Goal: Task Accomplishment & Management: Use online tool/utility

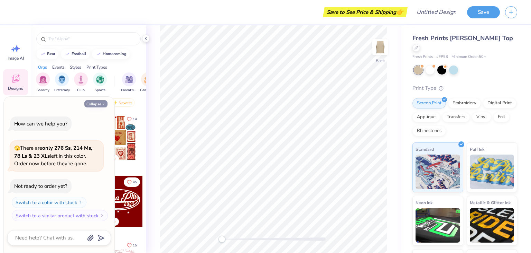
click at [103, 105] on icon "button" at bounding box center [103, 104] width 4 height 4
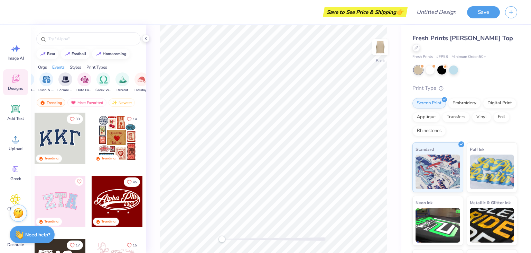
scroll to position [0, 181]
click at [18, 145] on div "Upload" at bounding box center [15, 142] width 25 height 26
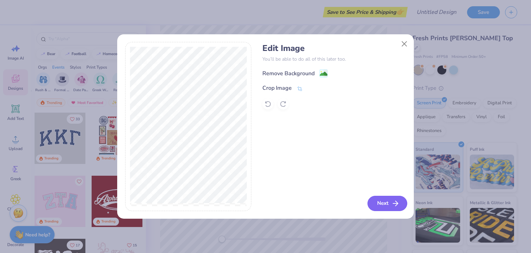
click at [389, 203] on button "Next" at bounding box center [388, 202] width 40 height 15
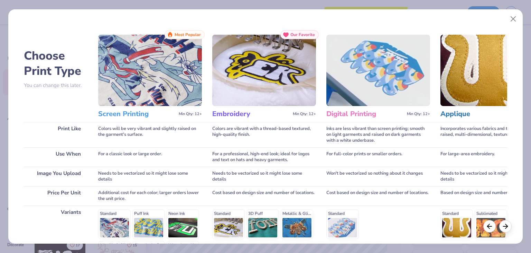
click at [179, 73] on img at bounding box center [150, 70] width 104 height 71
click at [180, 85] on img at bounding box center [150, 70] width 104 height 71
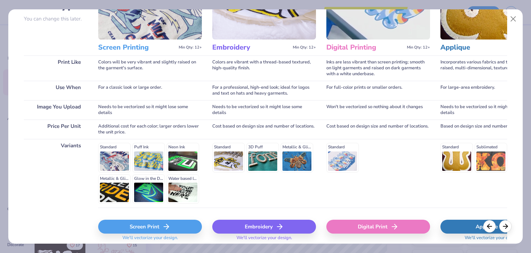
scroll to position [82, 0]
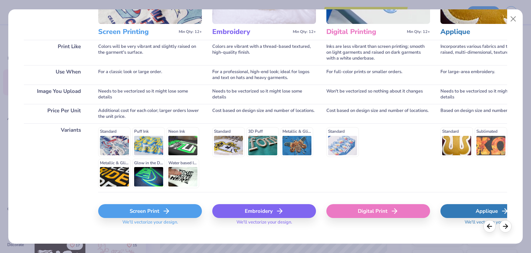
click at [157, 212] on div "Screen Print" at bounding box center [150, 211] width 104 height 14
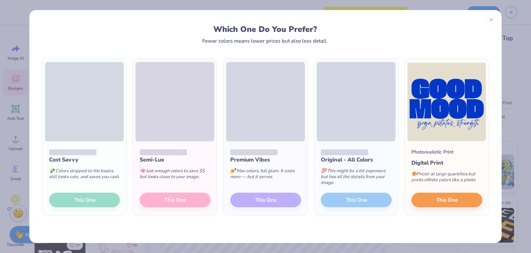
click at [95, 201] on div "Cost Savvy 💸 Colors stripped to the basics, still looks cute, and saves you cas…" at bounding box center [84, 178] width 84 height 74
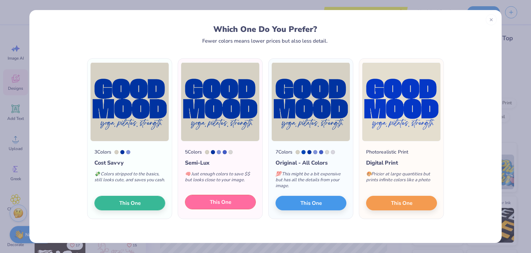
click at [221, 202] on span "This One" at bounding box center [220, 202] width 21 height 8
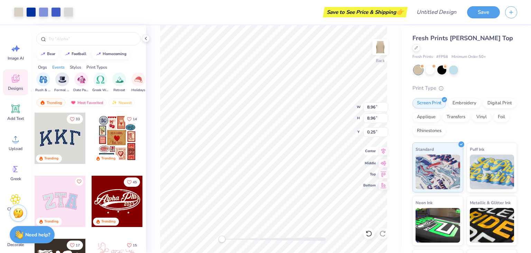
click at [384, 152] on icon at bounding box center [384, 151] width 4 height 6
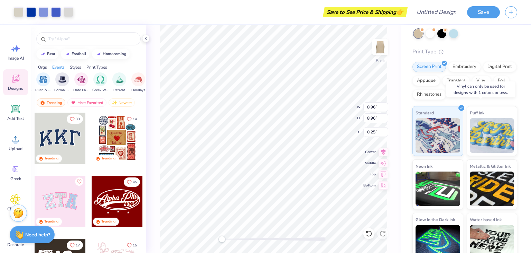
scroll to position [0, 0]
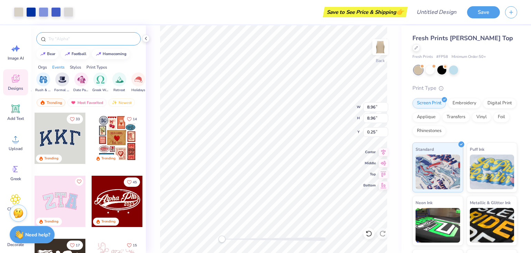
click at [104, 39] on input "text" at bounding box center [92, 38] width 89 height 7
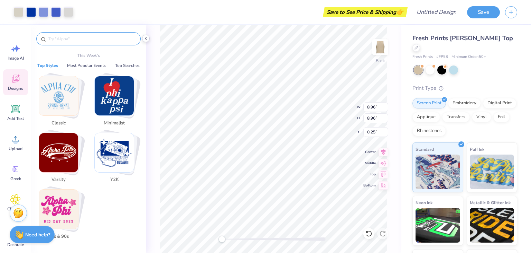
click at [147, 38] on icon at bounding box center [146, 39] width 6 height 6
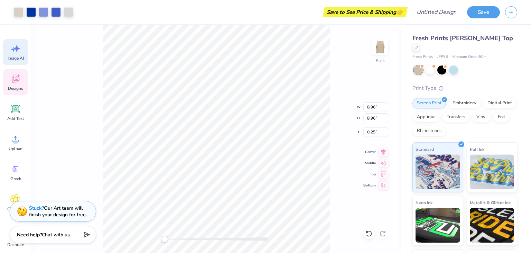
click at [13, 54] on div "Image AI" at bounding box center [15, 52] width 25 height 26
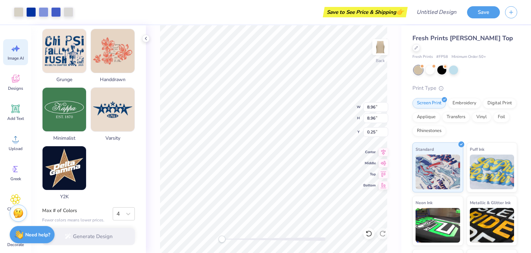
scroll to position [345, 0]
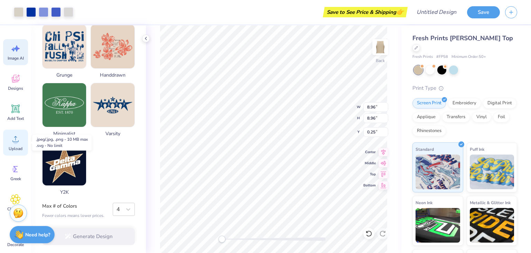
click at [14, 144] on icon at bounding box center [15, 139] width 10 height 10
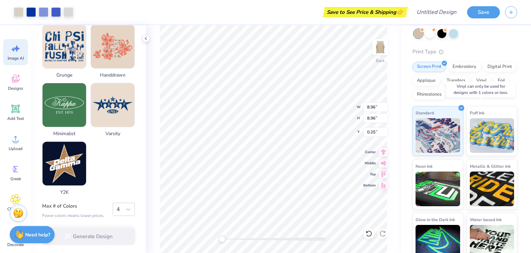
scroll to position [0, 0]
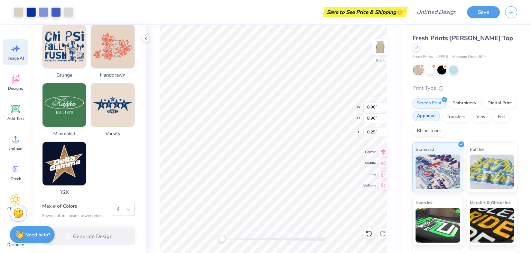
click at [429, 111] on div "Applique" at bounding box center [427, 116] width 28 height 10
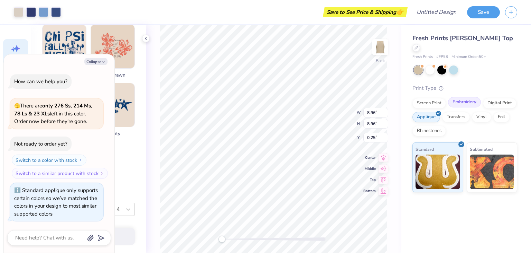
click at [472, 97] on div "Embroidery" at bounding box center [464, 102] width 33 height 10
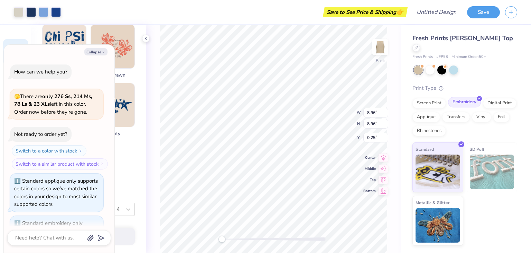
scroll to position [32, 0]
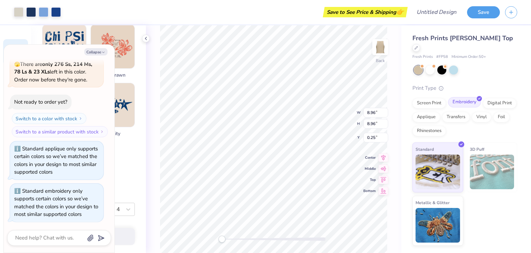
click at [472, 97] on div "Embroidery" at bounding box center [464, 102] width 33 height 10
click at [435, 97] on div "Screen Print" at bounding box center [430, 102] width 34 height 10
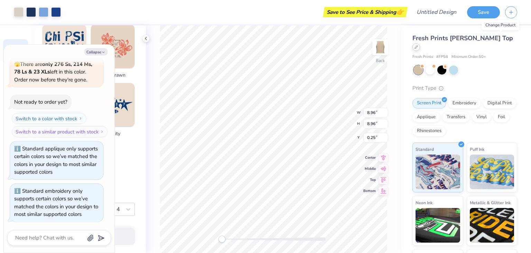
click at [418, 45] on icon at bounding box center [416, 46] width 3 height 3
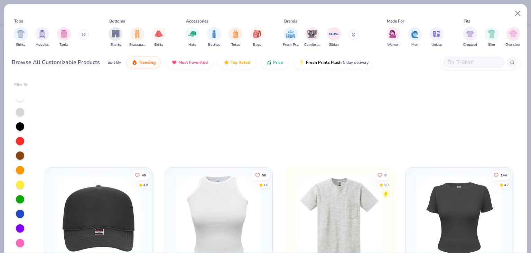
scroll to position [2007, 0]
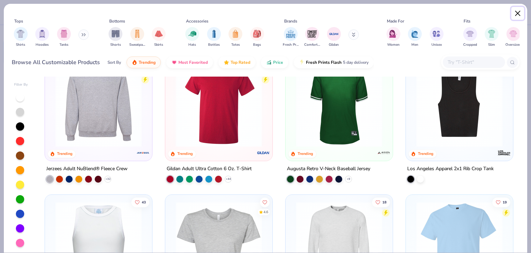
click at [518, 14] on button "Close" at bounding box center [518, 13] width 13 height 13
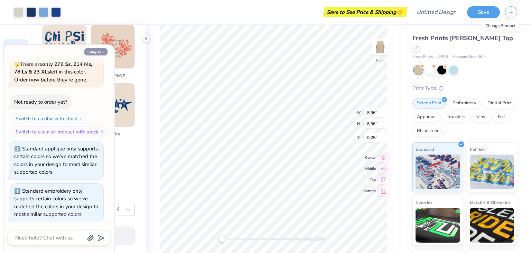
click at [91, 52] on button "Collapse" at bounding box center [95, 51] width 23 height 7
type textarea "x"
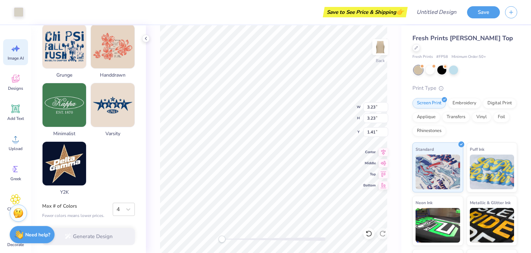
type input "3.23"
type input "1.41"
type input "2.03"
type input "2.29"
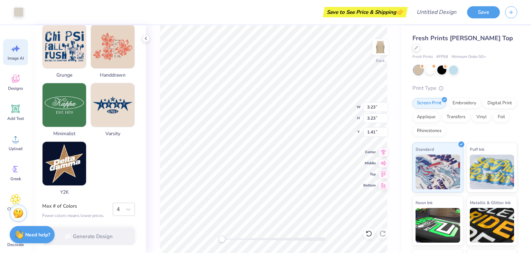
type input "2.08"
type input "3.23"
type input "1.41"
type input "4.05"
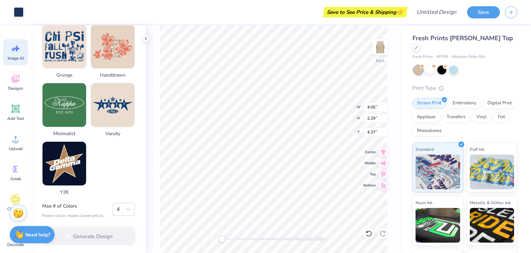
type input "4.37"
click at [390, 157] on div "Back" at bounding box center [274, 138] width 256 height 227
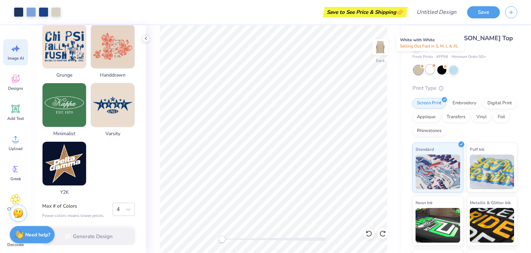
click at [431, 65] on div at bounding box center [430, 69] width 9 height 9
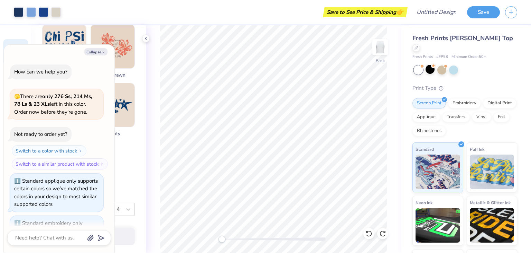
scroll to position [122, 0]
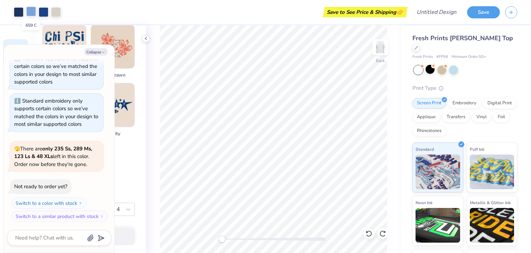
click at [29, 11] on div at bounding box center [31, 12] width 10 height 10
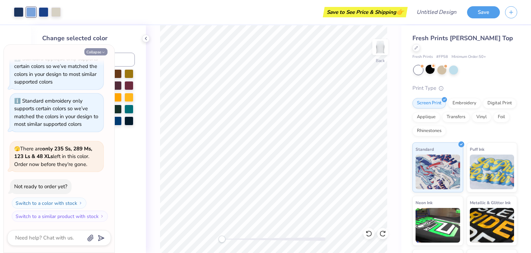
click at [104, 50] on icon "button" at bounding box center [103, 52] width 4 height 4
type textarea "x"
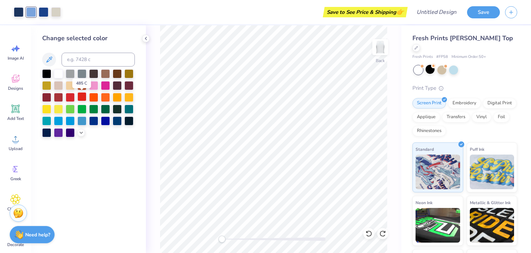
click at [82, 98] on div at bounding box center [81, 96] width 9 height 9
